Goal: Task Accomplishment & Management: Manage account settings

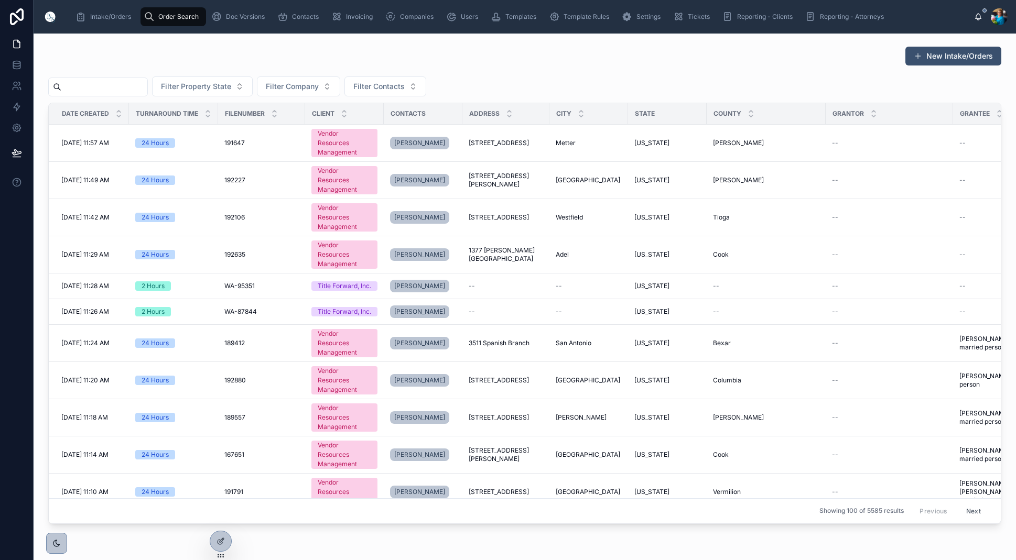
click at [121, 84] on input "text" at bounding box center [104, 87] width 86 height 15
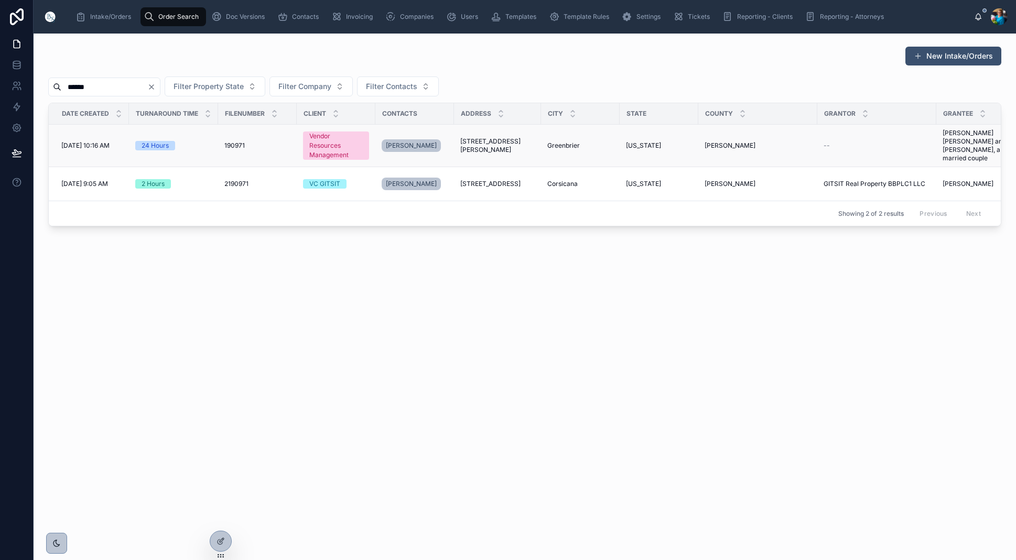
type input "******"
click at [490, 141] on span "[STREET_ADDRESS][PERSON_NAME]" at bounding box center [497, 145] width 74 height 17
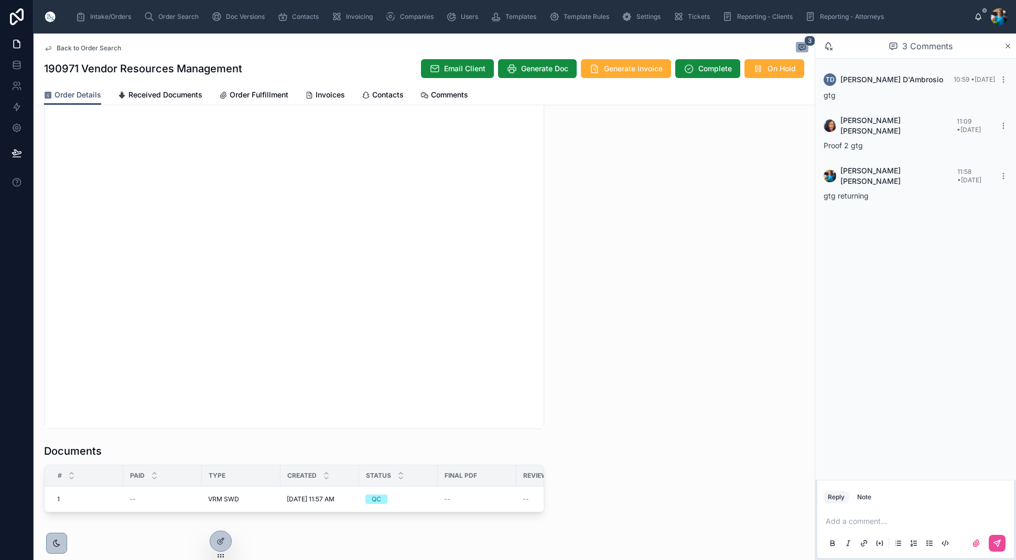
scroll to position [916, 0]
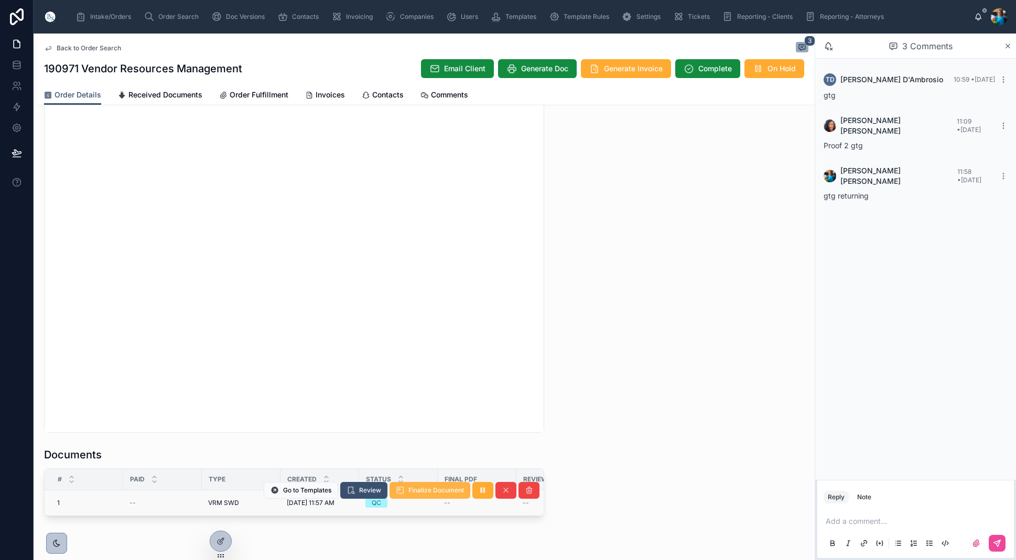
click at [429, 493] on span "Finalize Document" at bounding box center [436, 490] width 56 height 8
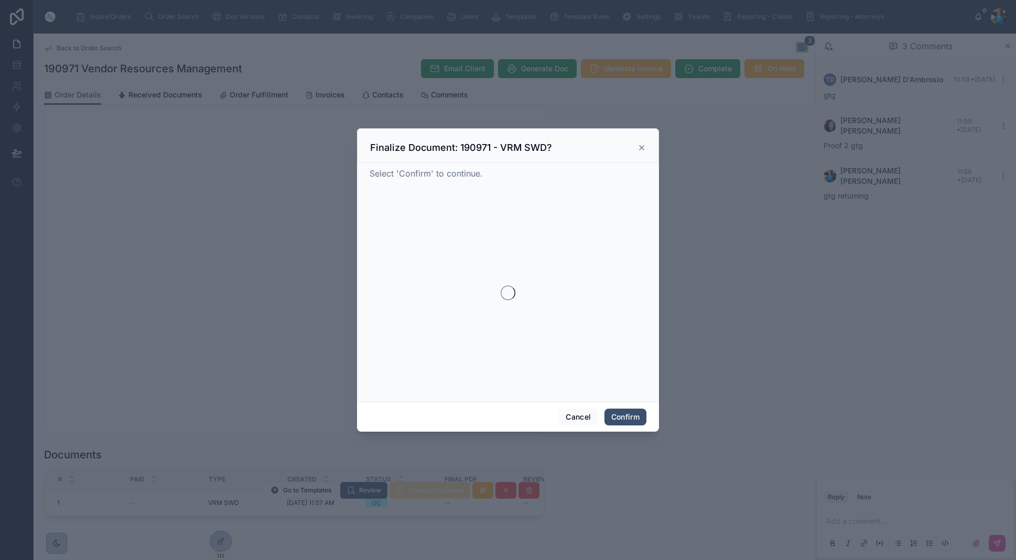
click at [429, 493] on div at bounding box center [508, 280] width 1016 height 560
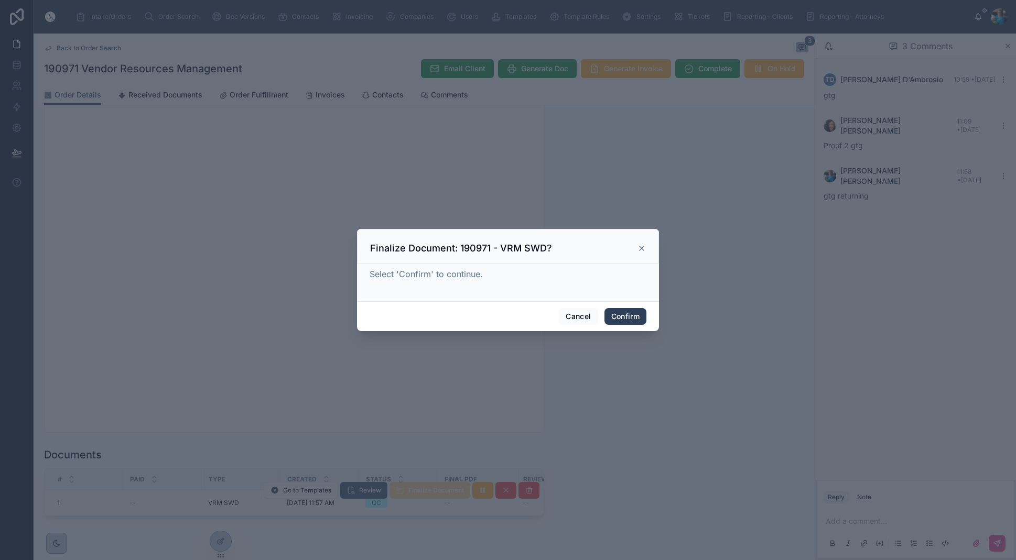
click at [630, 313] on button "Confirm" at bounding box center [625, 316] width 42 height 17
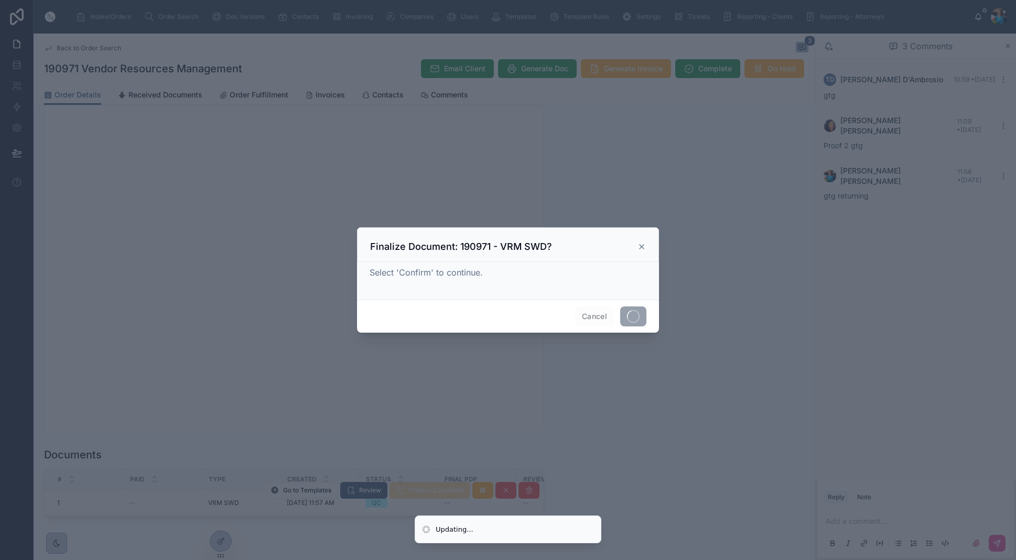
click at [630, 313] on span at bounding box center [633, 317] width 26 height 20
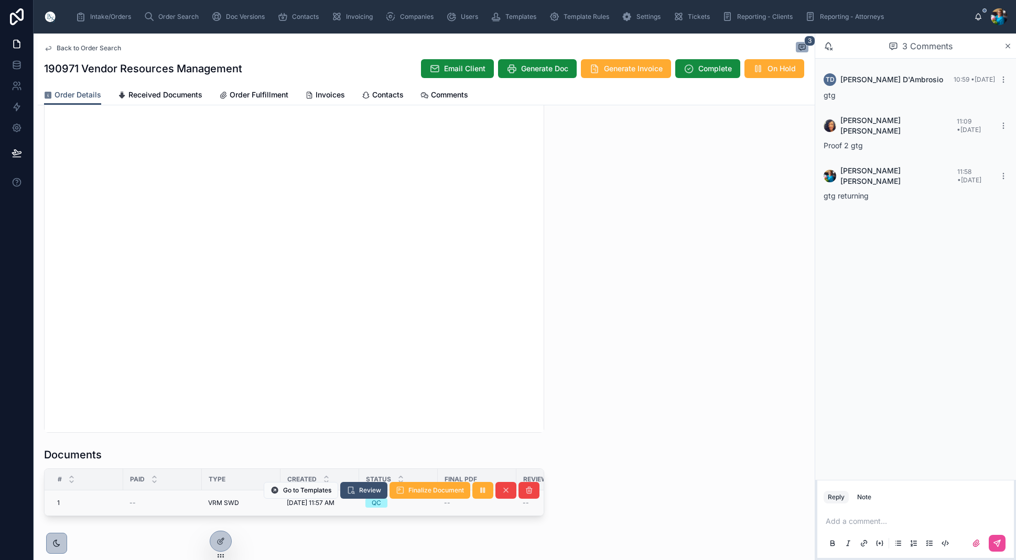
click at [434, 506] on td "QC" at bounding box center [398, 504] width 79 height 26
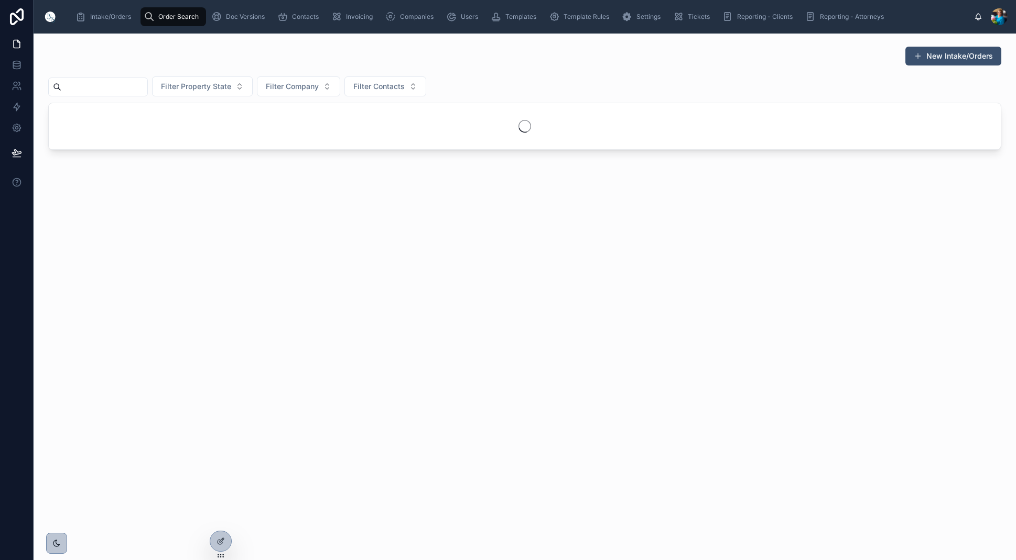
click at [124, 84] on input "text" at bounding box center [104, 87] width 86 height 15
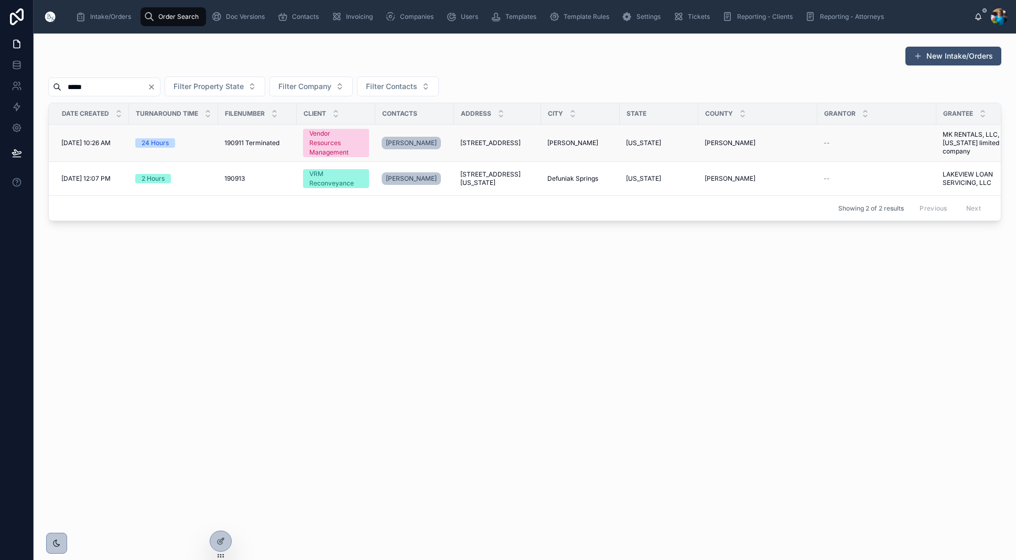
type input "*****"
click at [469, 140] on span "[STREET_ADDRESS]" at bounding box center [490, 143] width 60 height 8
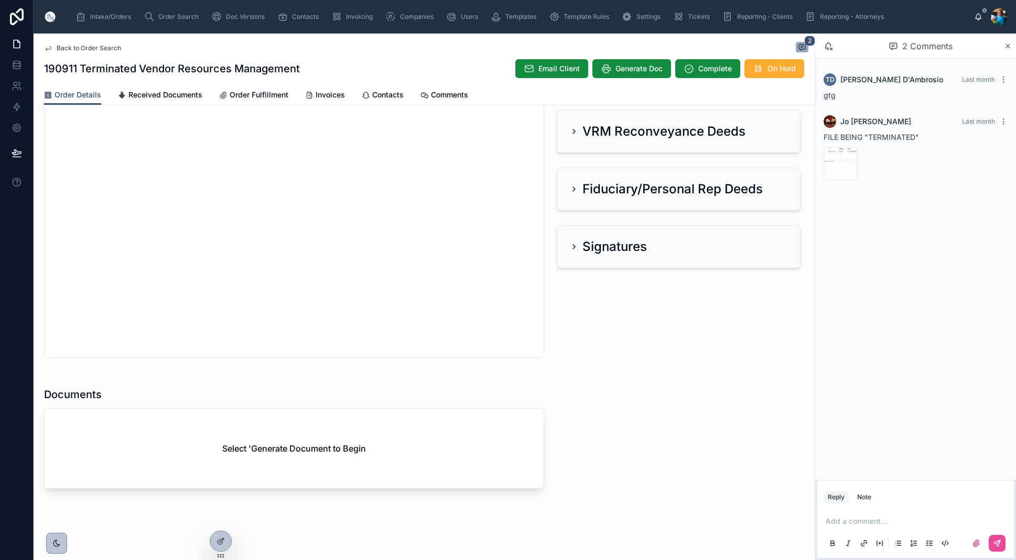
scroll to position [416, 0]
click at [418, 484] on div "Select 'Generate Document to Begin" at bounding box center [294, 449] width 499 height 80
click at [160, 12] on div "Order Search" at bounding box center [173, 16] width 59 height 17
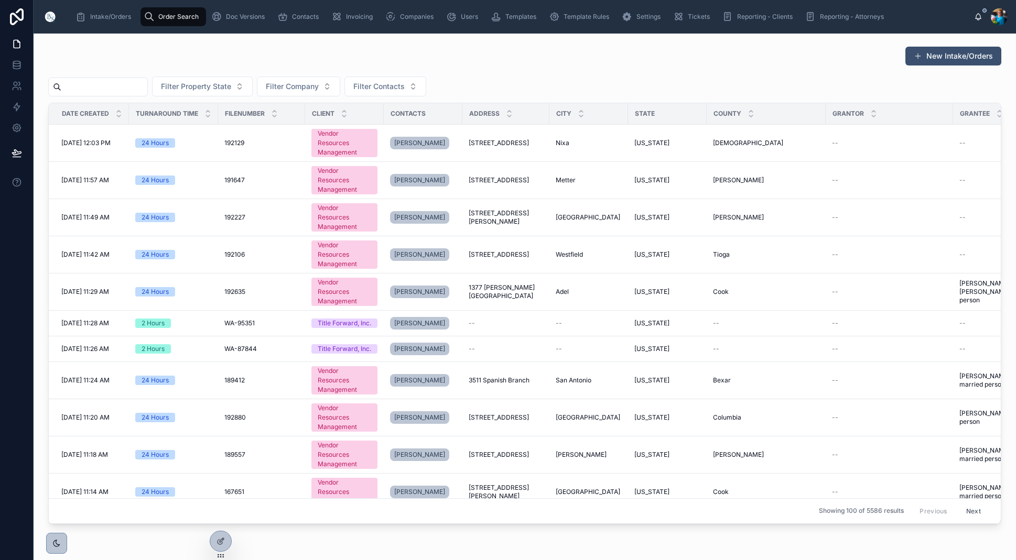
click at [125, 81] on input "text" at bounding box center [104, 87] width 86 height 15
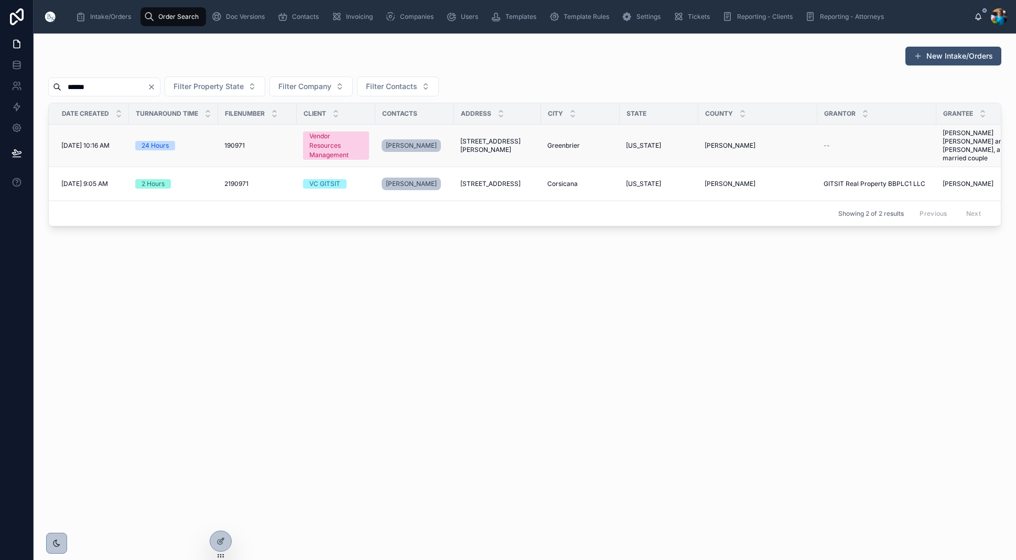
type input "******"
click at [492, 141] on span "[STREET_ADDRESS][PERSON_NAME]" at bounding box center [497, 145] width 74 height 17
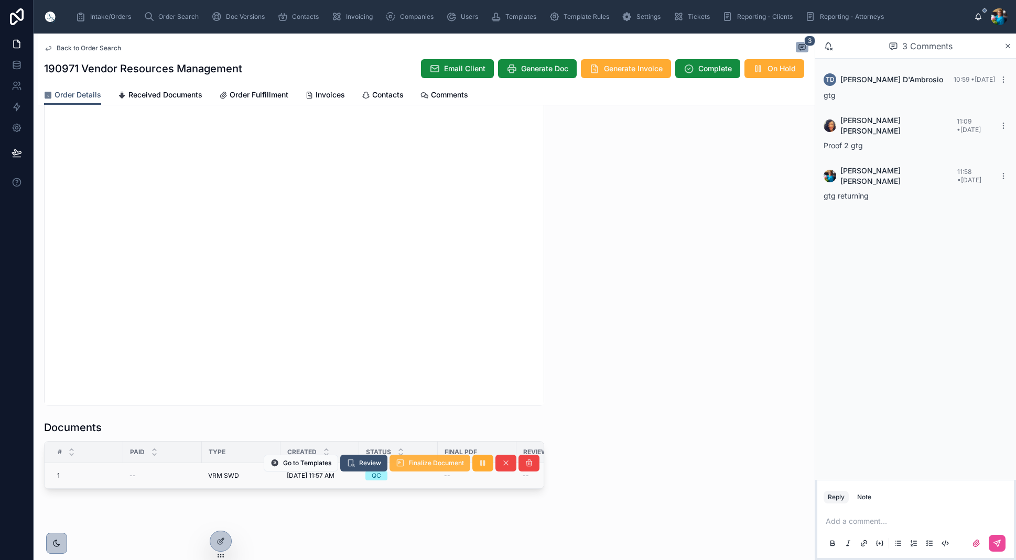
scroll to position [943, 0]
click at [527, 463] on icon at bounding box center [529, 463] width 8 height 8
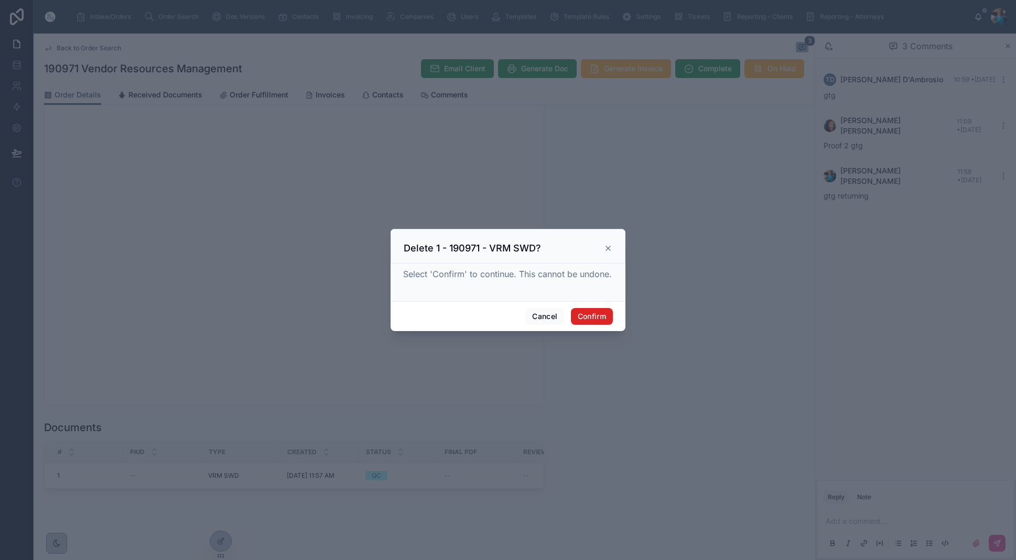
click at [596, 316] on button "Confirm" at bounding box center [592, 316] width 42 height 17
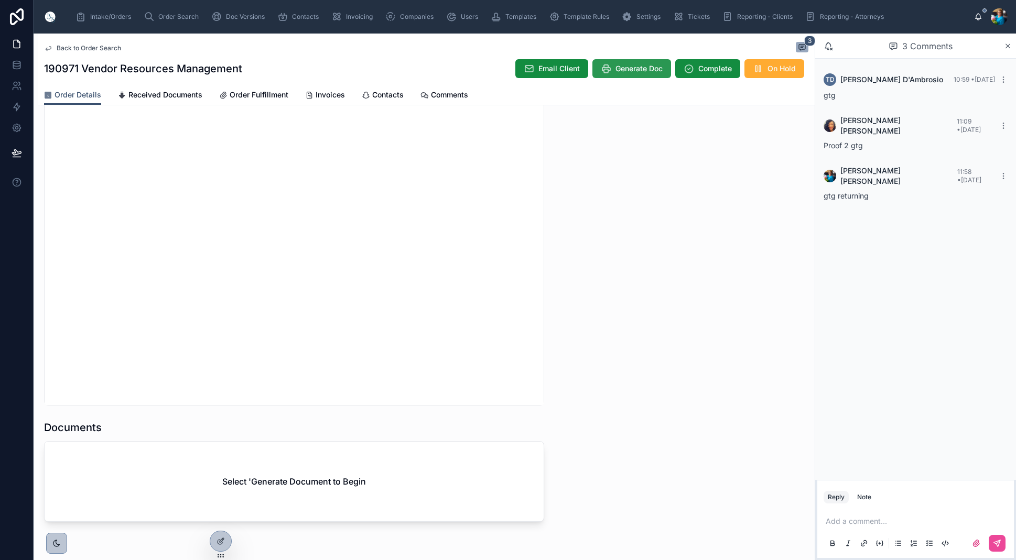
click at [640, 72] on span "Generate Doc" at bounding box center [638, 68] width 47 height 10
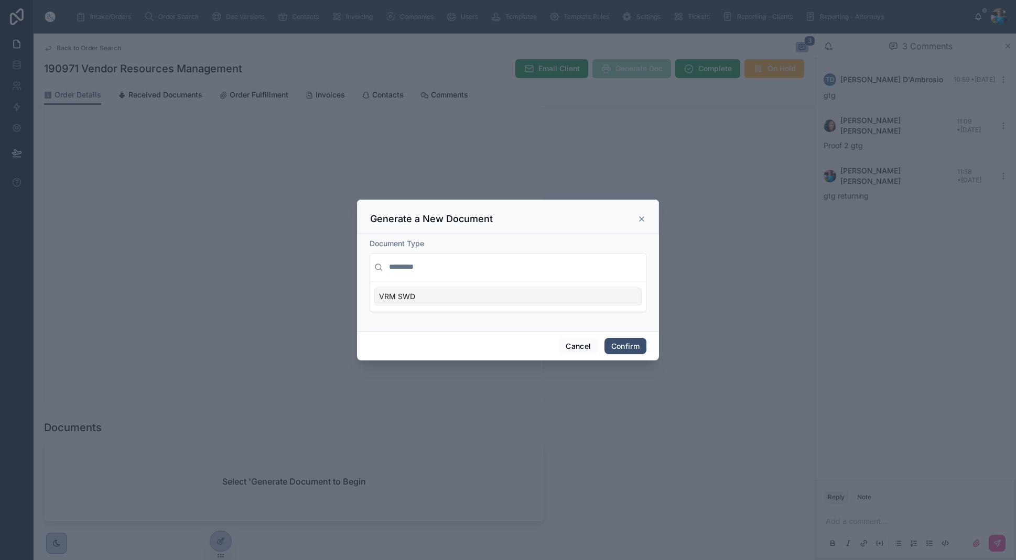
click at [621, 298] on div "VRM SWD" at bounding box center [507, 297] width 267 height 18
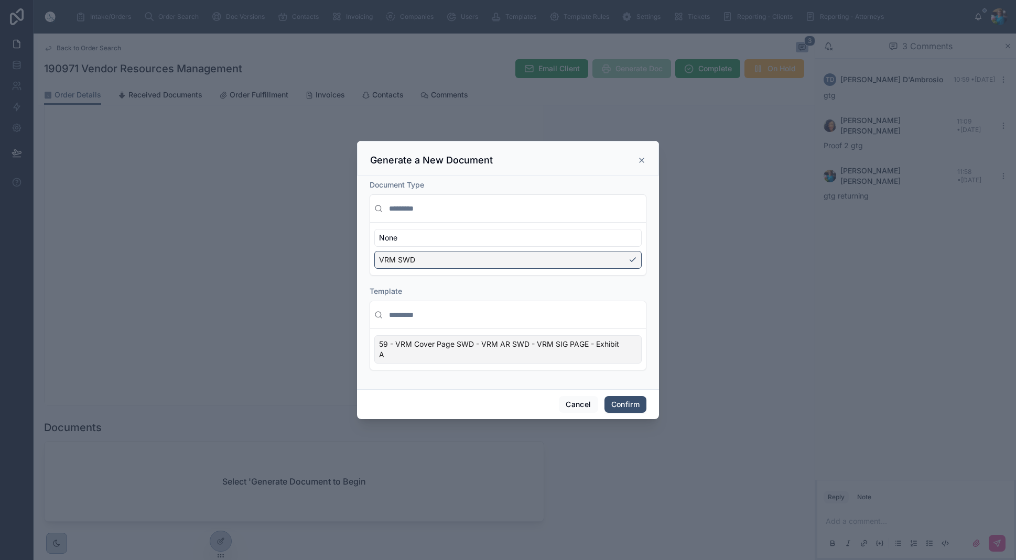
drag, startPoint x: 629, startPoint y: 352, endPoint x: 632, endPoint y: 360, distance: 7.6
click at [630, 353] on div "59 - VRM Cover Page SWD - VRM AR SWD - VRM SIG PAGE - Exhibit A" at bounding box center [507, 349] width 267 height 28
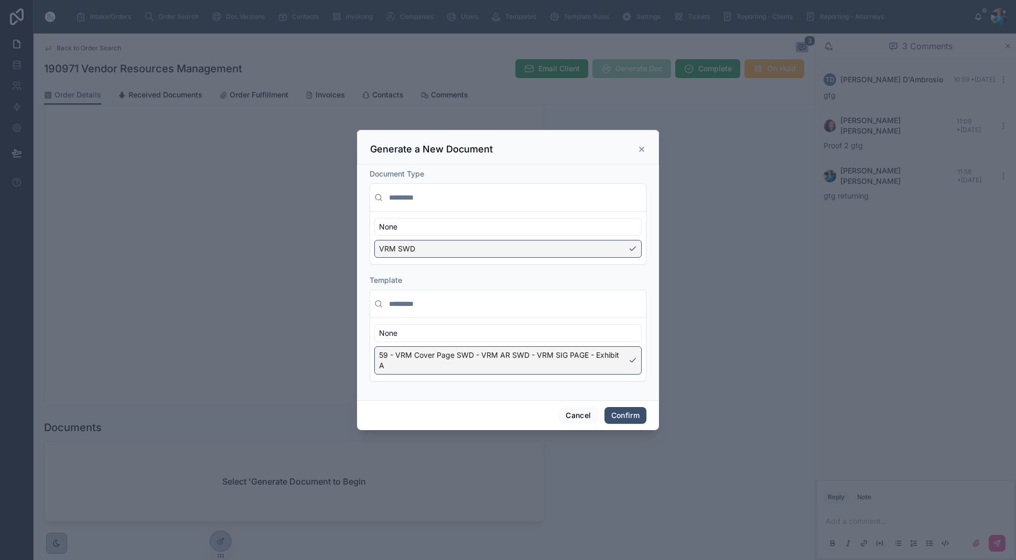
click at [628, 414] on button "Confirm" at bounding box center [625, 415] width 42 height 17
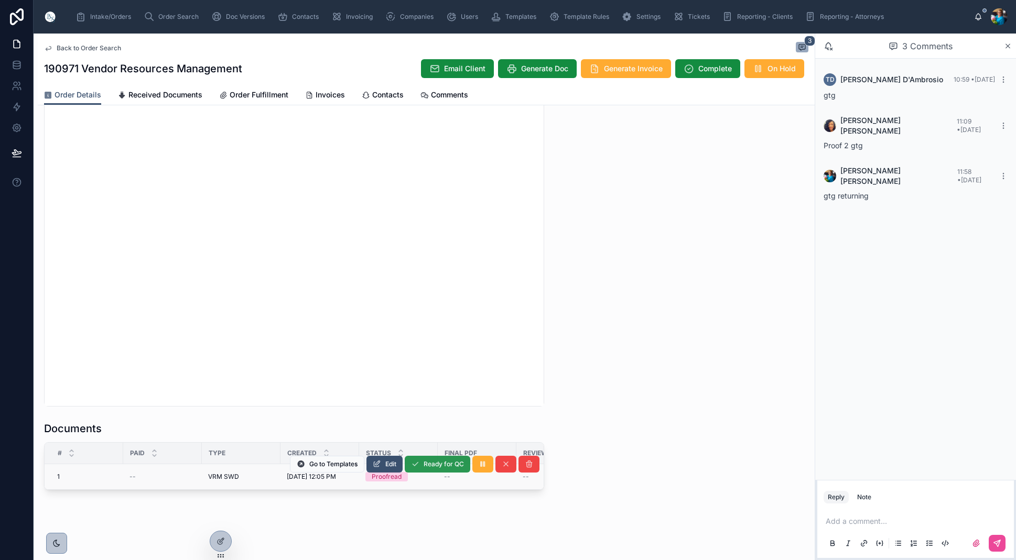
scroll to position [0, 0]
click at [388, 458] on button "Edit" at bounding box center [384, 464] width 36 height 17
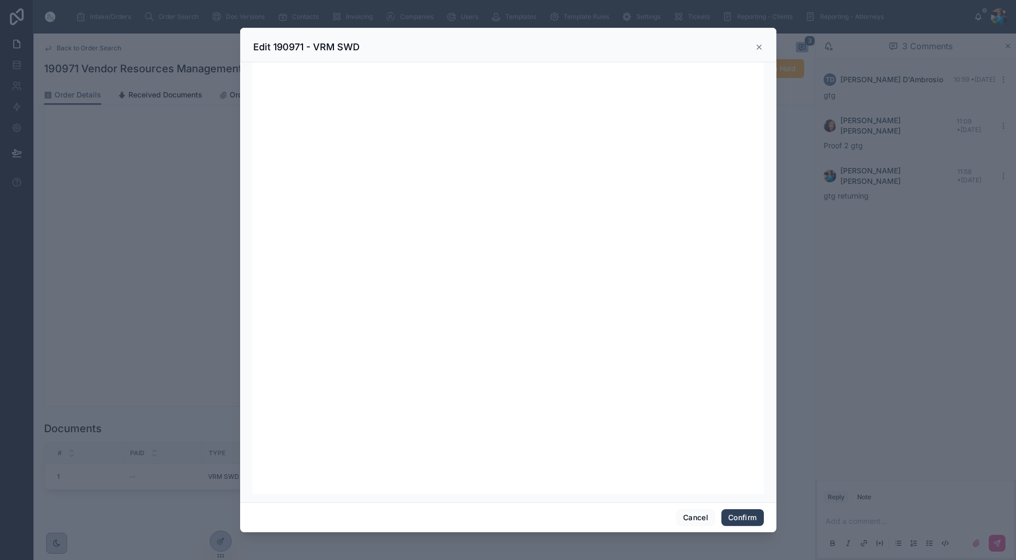
scroll to position [133, 0]
drag, startPoint x: 735, startPoint y: 519, endPoint x: 734, endPoint y: 514, distance: 5.3
click at [735, 519] on button "Confirm" at bounding box center [742, 517] width 42 height 17
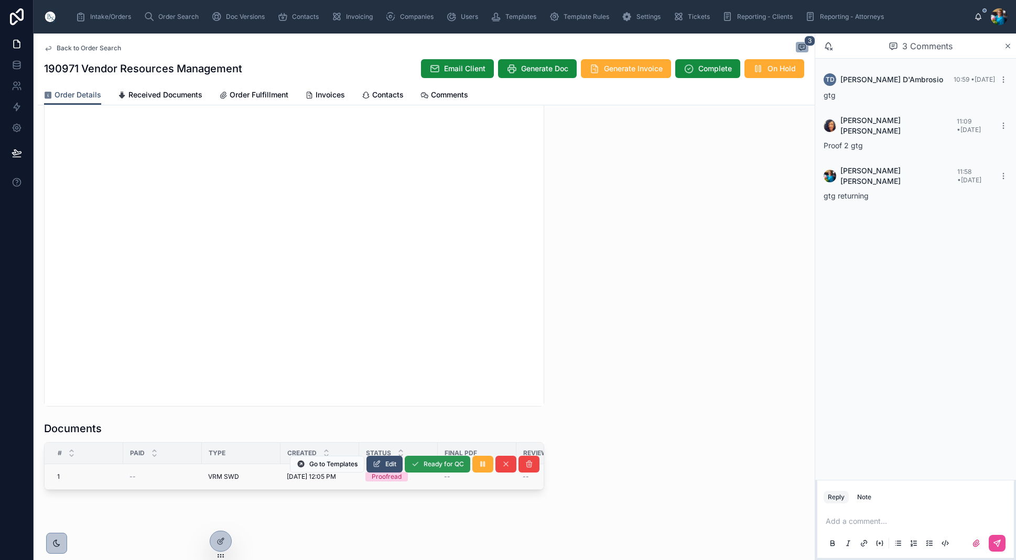
click at [426, 463] on span "Ready for QC" at bounding box center [443, 464] width 40 height 8
click at [438, 463] on span "Finalize Document" at bounding box center [436, 464] width 56 height 8
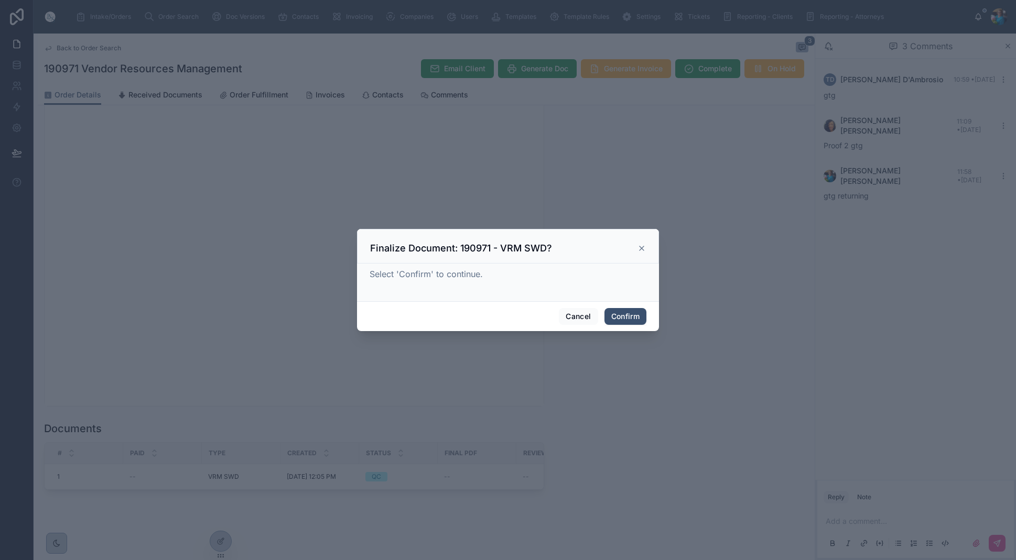
drag, startPoint x: 628, startPoint y: 317, endPoint x: 623, endPoint y: 341, distance: 24.8
click at [628, 318] on button "Confirm" at bounding box center [625, 316] width 42 height 17
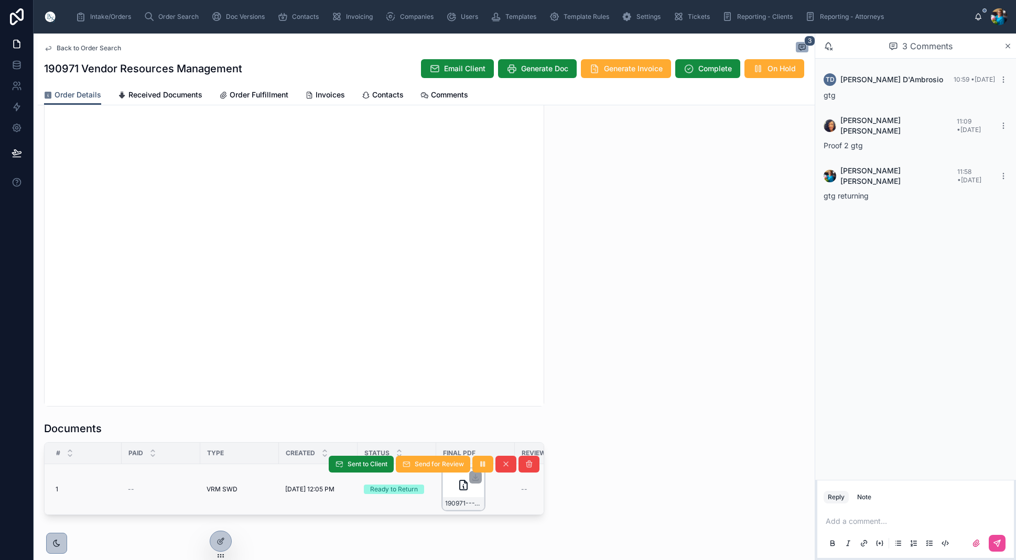
scroll to position [0, 0]
click at [474, 504] on span "190971---VRM-SWD" at bounding box center [465, 503] width 37 height 8
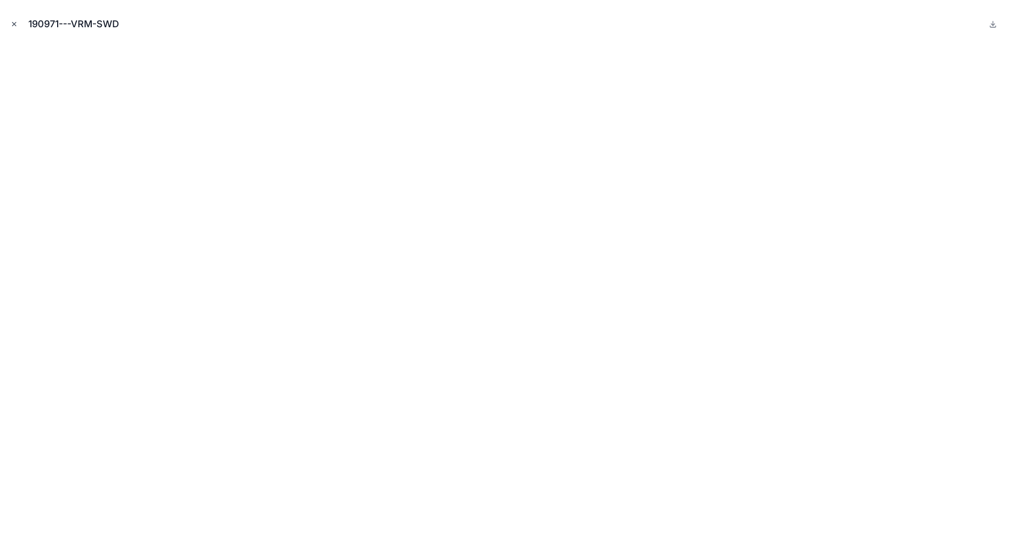
click at [12, 20] on icon "Close modal" at bounding box center [13, 23] width 7 height 7
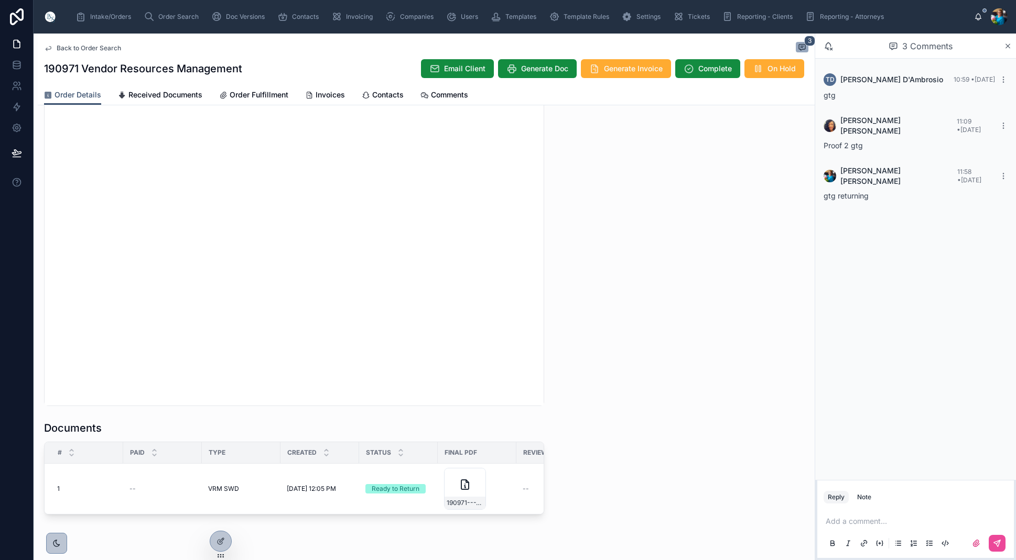
drag, startPoint x: 366, startPoint y: 464, endPoint x: 369, endPoint y: 454, distance: 9.9
click at [351, 462] on span "Sent to Client" at bounding box center [367, 464] width 40 height 8
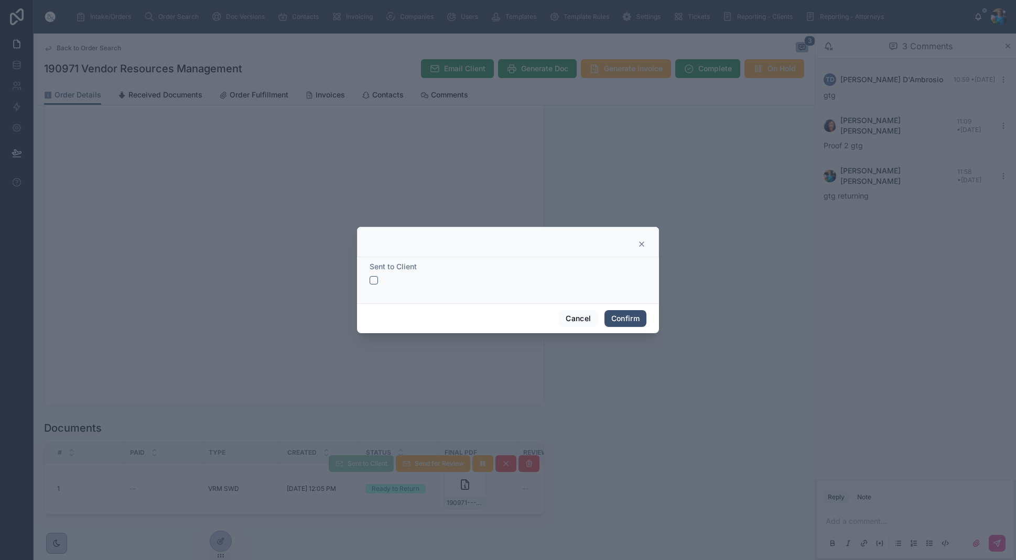
drag, startPoint x: 372, startPoint y: 279, endPoint x: 402, endPoint y: 290, distance: 32.8
click at [375, 280] on button "button" at bounding box center [373, 280] width 8 height 8
drag, startPoint x: 623, startPoint y: 320, endPoint x: 628, endPoint y: 316, distance: 6.7
click at [626, 319] on button "Confirm" at bounding box center [625, 318] width 42 height 17
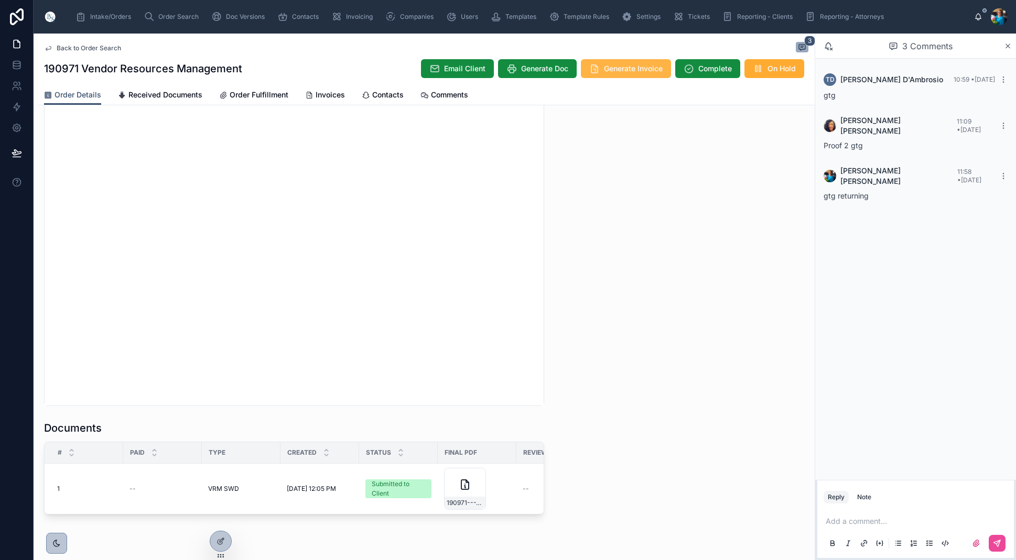
click at [619, 71] on span "Generate Invoice" at bounding box center [633, 68] width 59 height 10
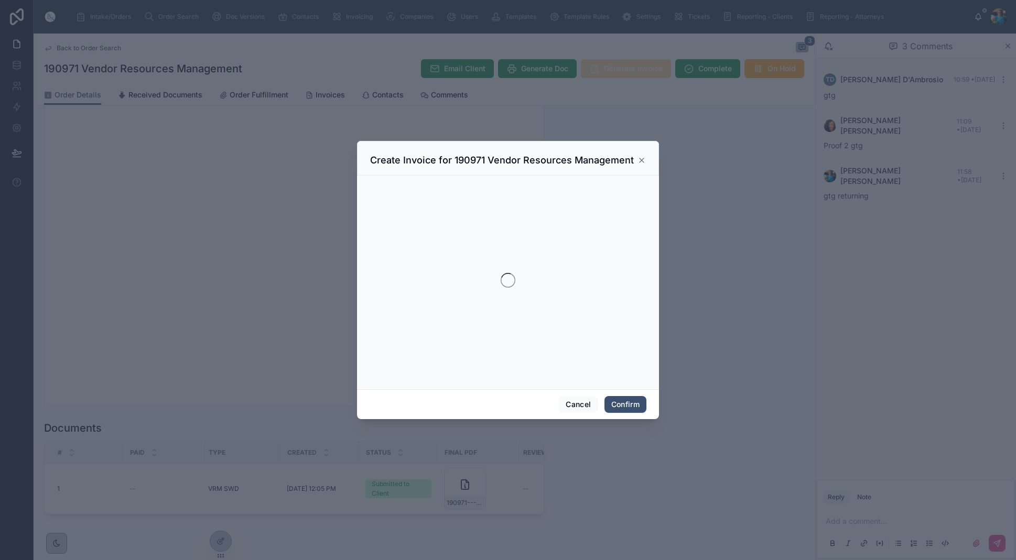
click at [619, 71] on div at bounding box center [508, 280] width 1016 height 560
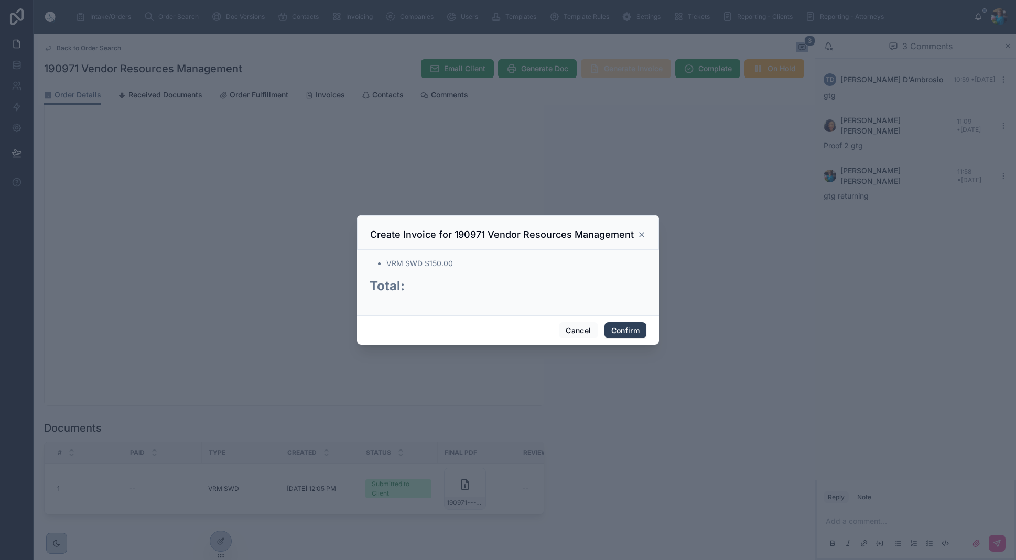
click at [625, 329] on button "Confirm" at bounding box center [625, 330] width 42 height 17
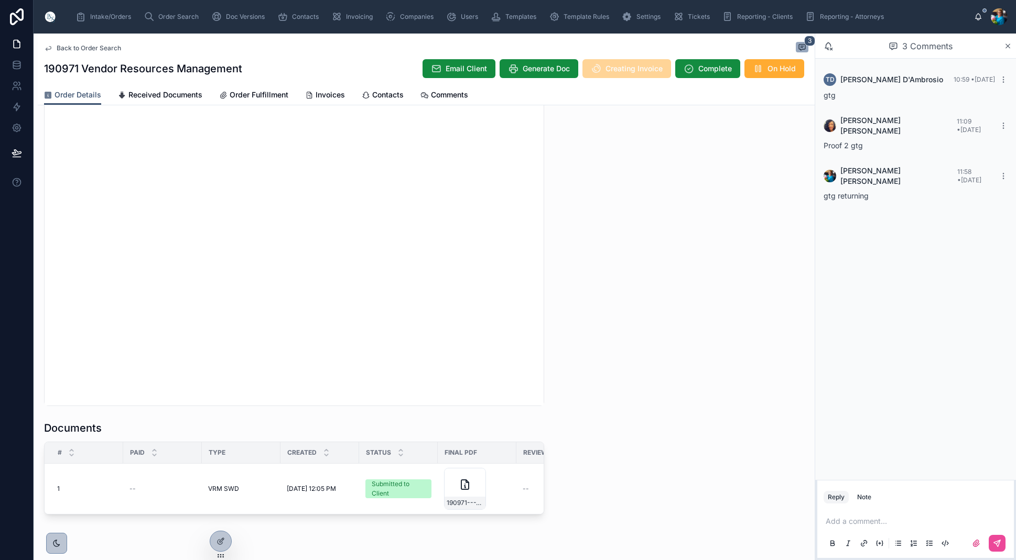
click at [262, 463] on th "Type" at bounding box center [241, 452] width 79 height 21
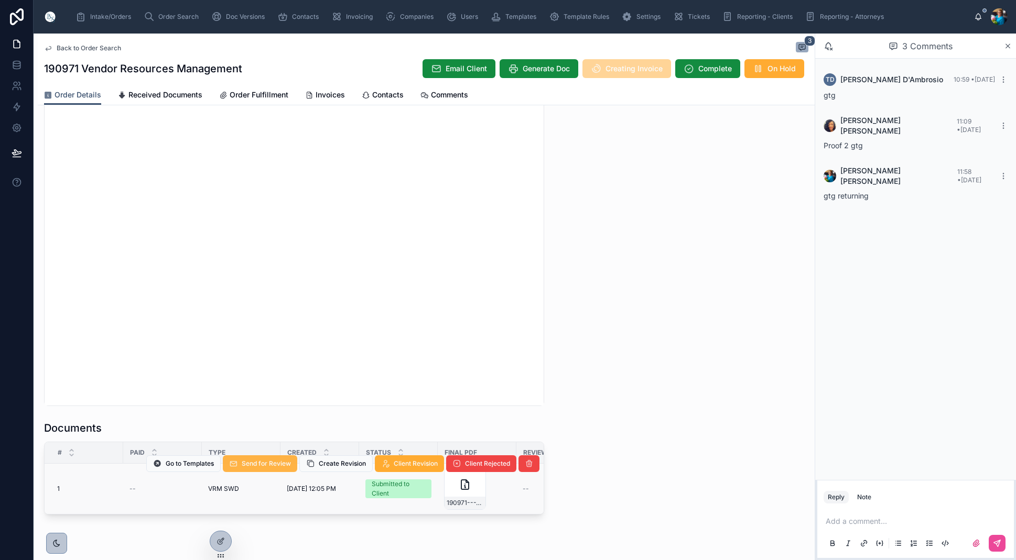
click at [276, 464] on span "Send for Review" at bounding box center [266, 464] width 49 height 8
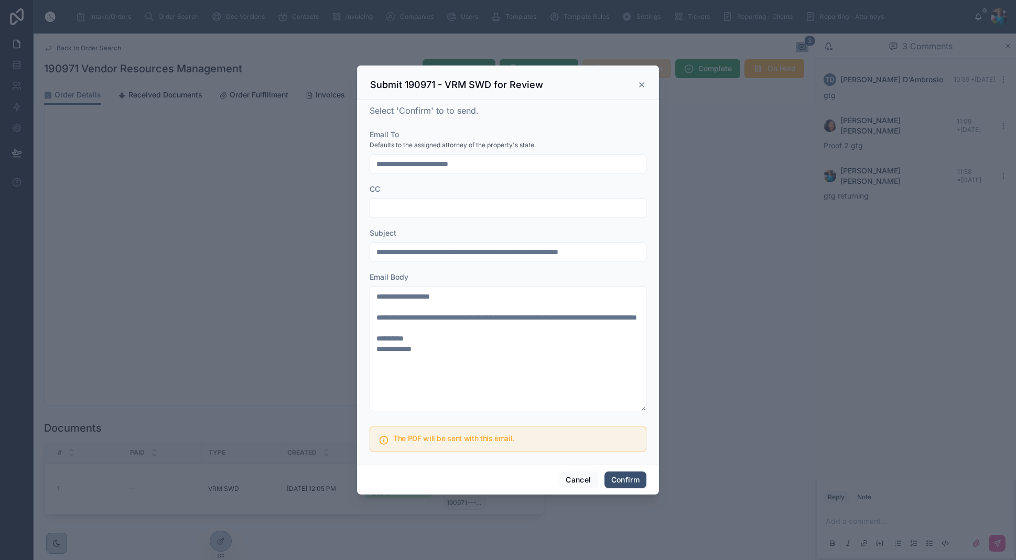
drag, startPoint x: 623, startPoint y: 477, endPoint x: 606, endPoint y: 491, distance: 21.3
click at [623, 478] on button "Confirm" at bounding box center [625, 480] width 42 height 17
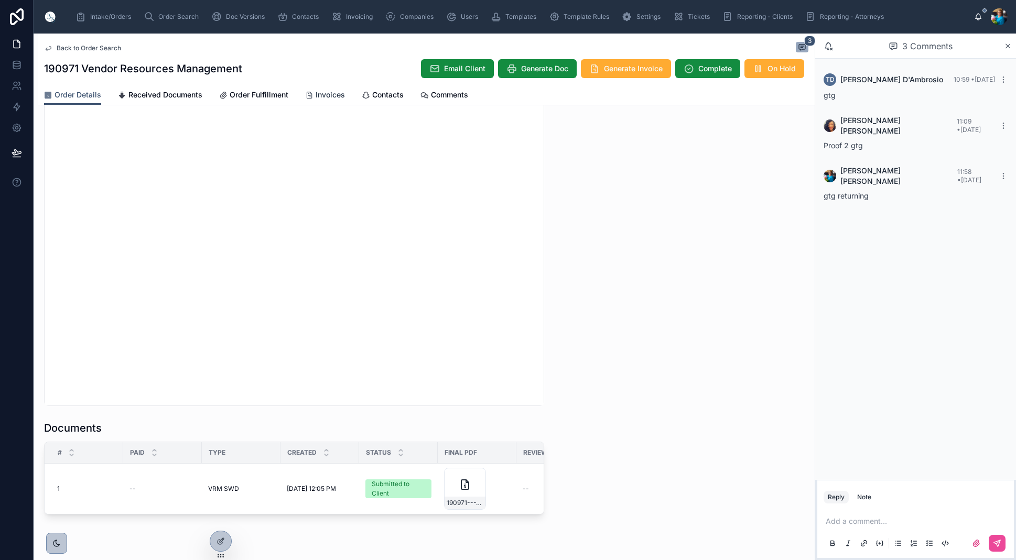
drag, startPoint x: 321, startPoint y: 93, endPoint x: 324, endPoint y: 103, distance: 10.3
click at [321, 93] on span "Invoices" at bounding box center [330, 95] width 29 height 10
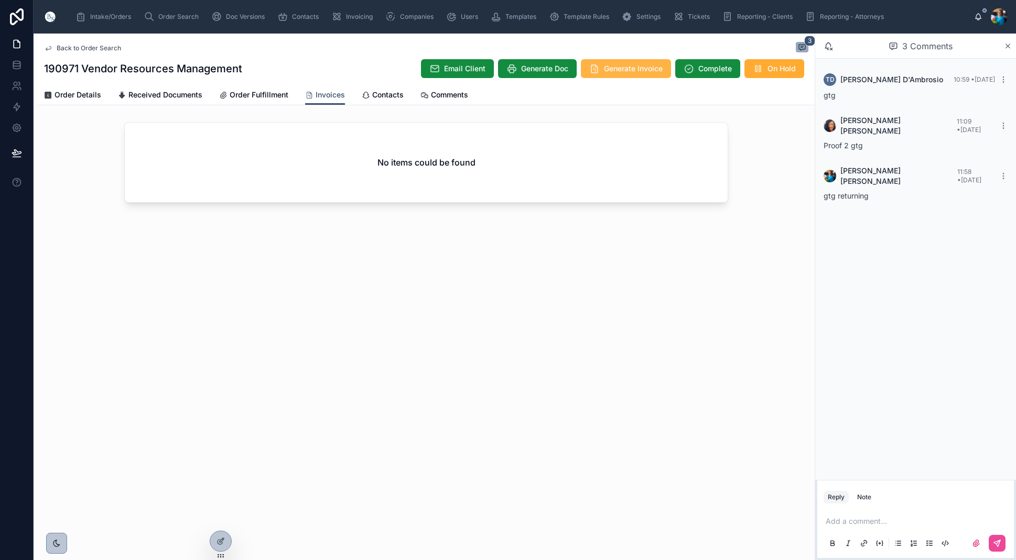
click at [626, 69] on span "Generate Invoice" at bounding box center [633, 68] width 59 height 10
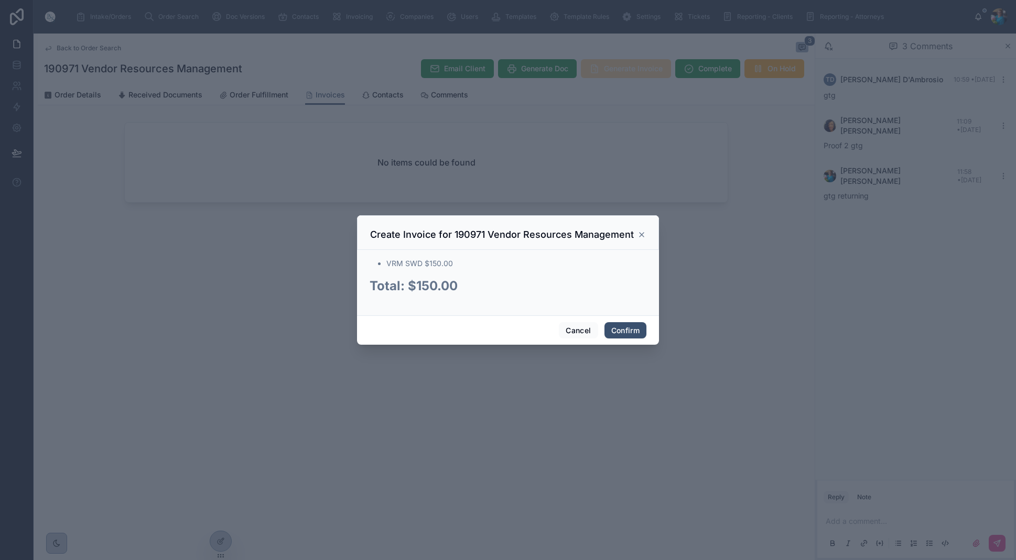
click at [626, 69] on div at bounding box center [508, 280] width 1016 height 560
click at [614, 327] on button "Confirm" at bounding box center [625, 330] width 42 height 17
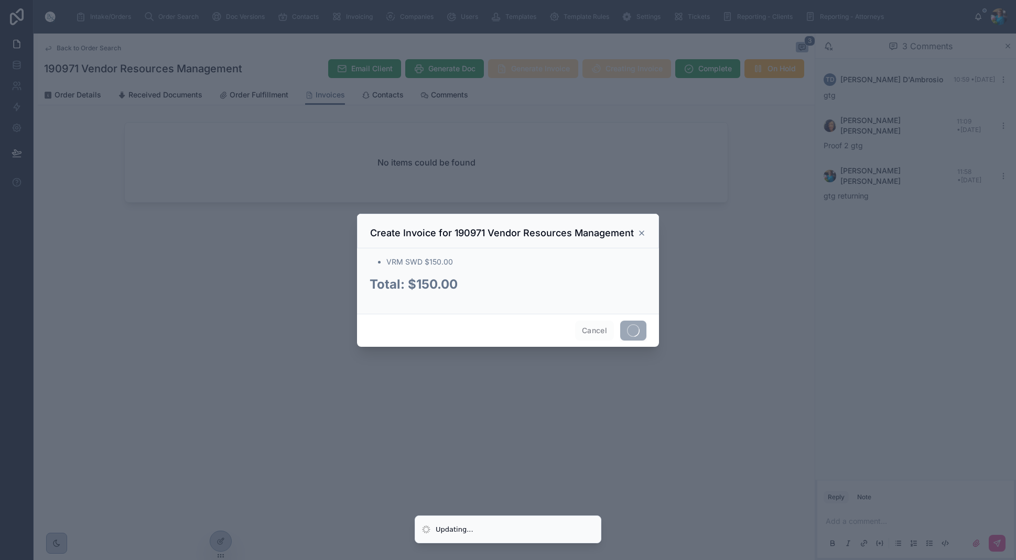
click at [614, 327] on div "Cancel" at bounding box center [508, 330] width 302 height 33
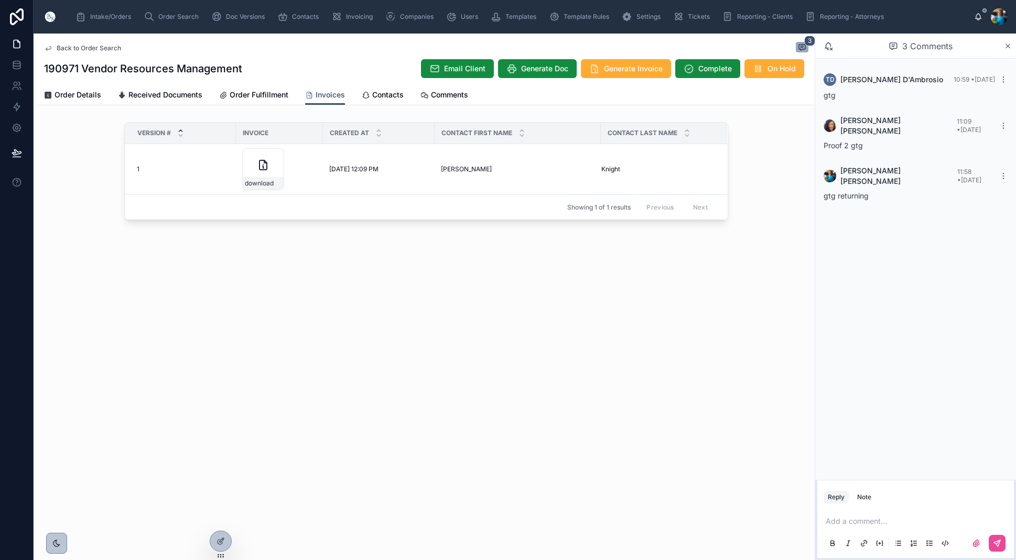
scroll to position [0, 1]
